Goal: Transaction & Acquisition: Purchase product/service

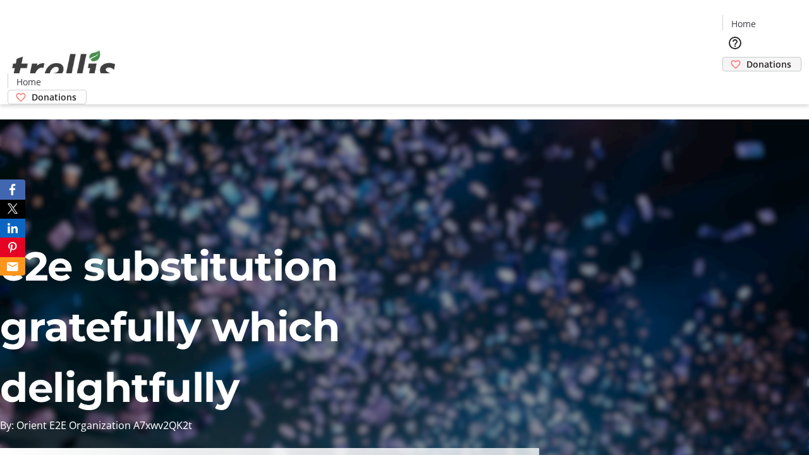
click at [746, 58] on span "Donations" at bounding box center [768, 64] width 45 height 13
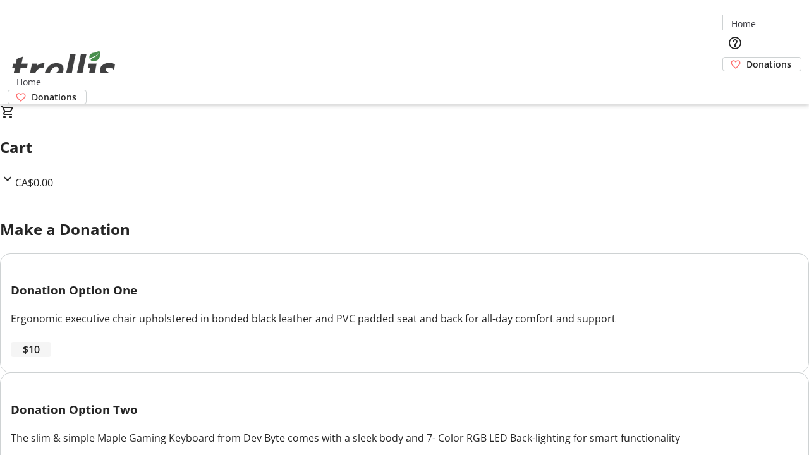
click at [40, 357] on span "$10" at bounding box center [31, 349] width 17 height 15
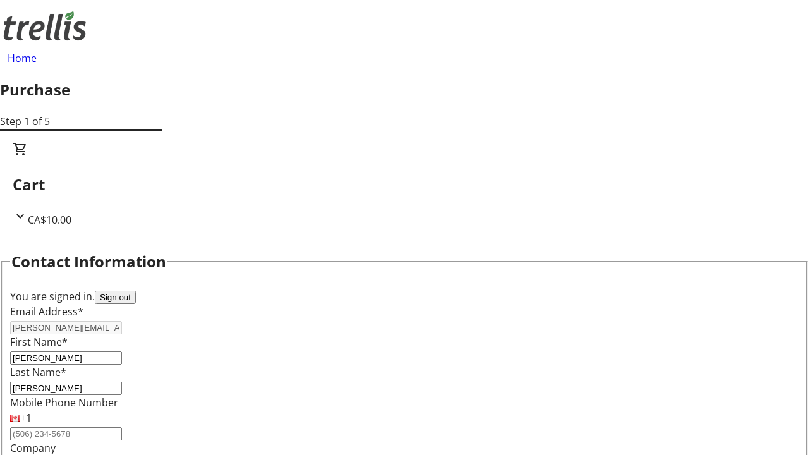
select select "CA"
type input "[STREET_ADDRESS][PERSON_NAME]"
type input "Kelowna"
select select "BC"
type input "Kelowna"
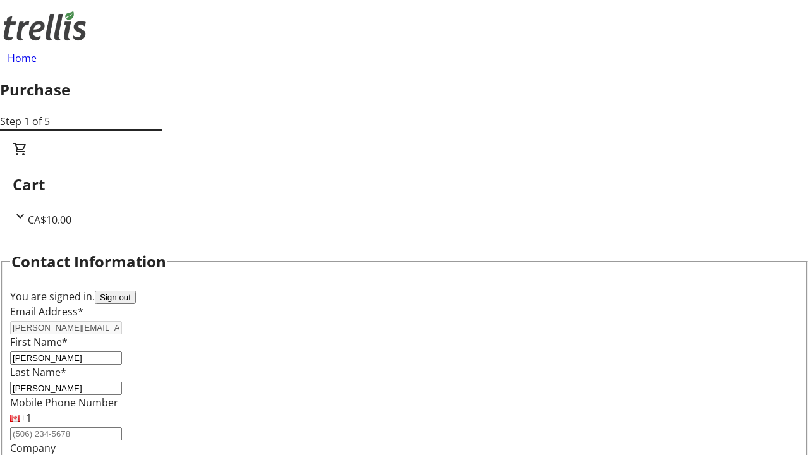
type input "V1Y 0C2"
